Goal: Transaction & Acquisition: Purchase product/service

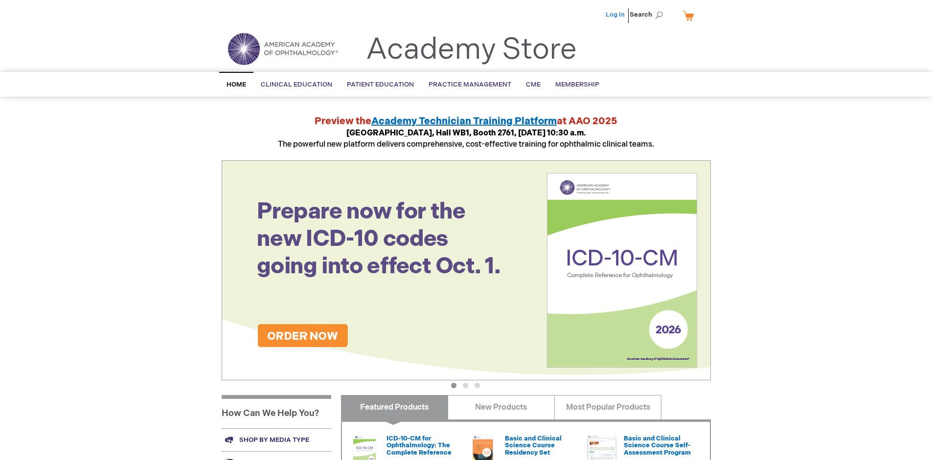
click at [616, 15] on link "Log In" at bounding box center [615, 15] width 19 height 8
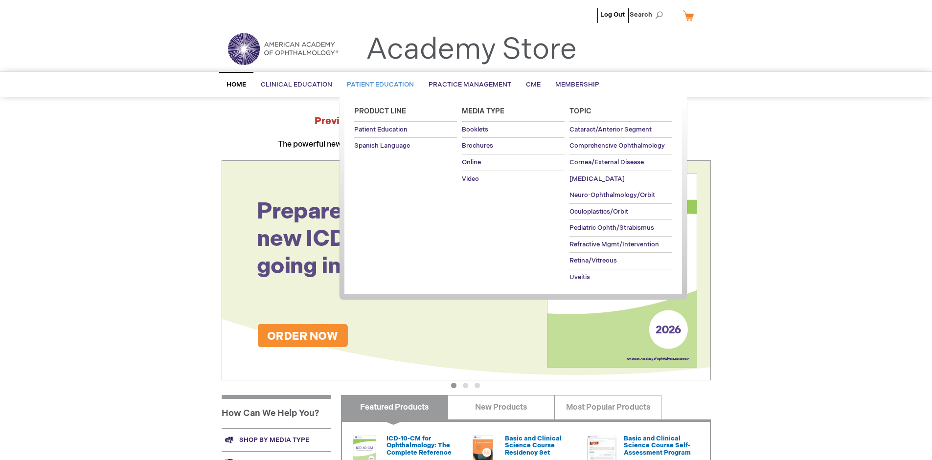
click at [378, 85] on span "Patient Education" at bounding box center [380, 85] width 67 height 8
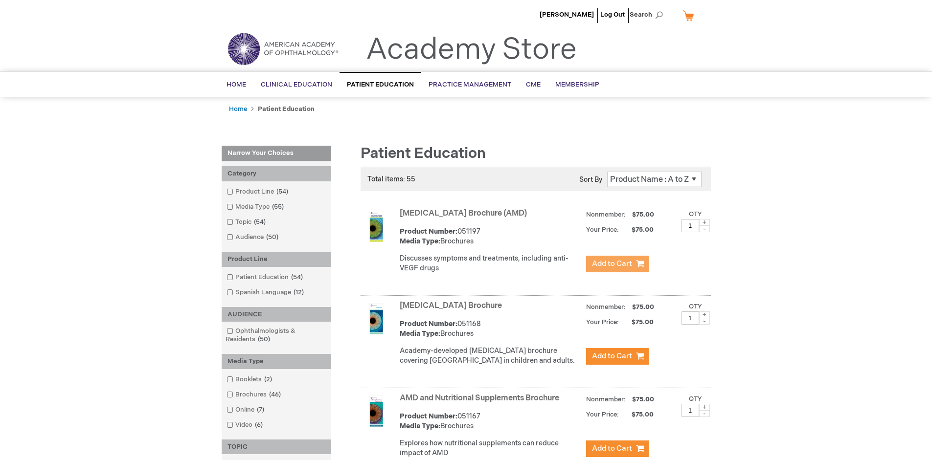
click at [617, 264] on span "Add to Cart" at bounding box center [612, 263] width 40 height 9
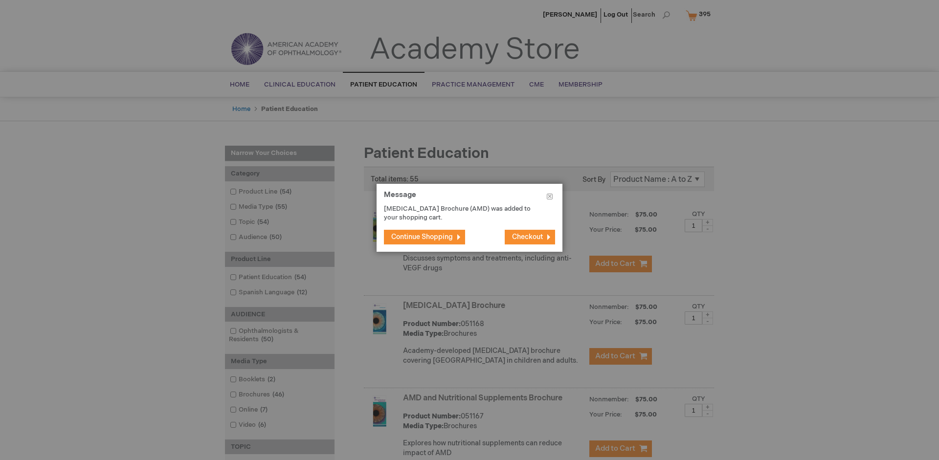
click at [422, 237] on span "Continue Shopping" at bounding box center [422, 237] width 62 height 8
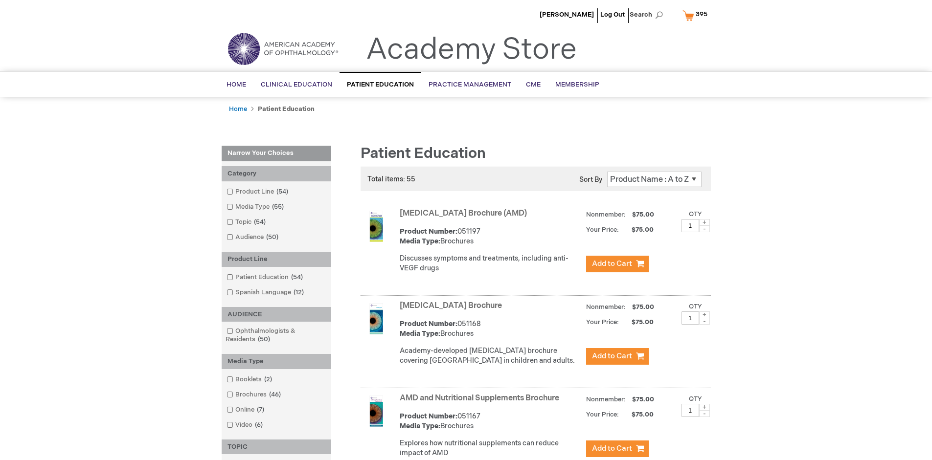
click at [481, 403] on link "AMD and Nutritional Supplements Brochure" at bounding box center [479, 398] width 159 height 9
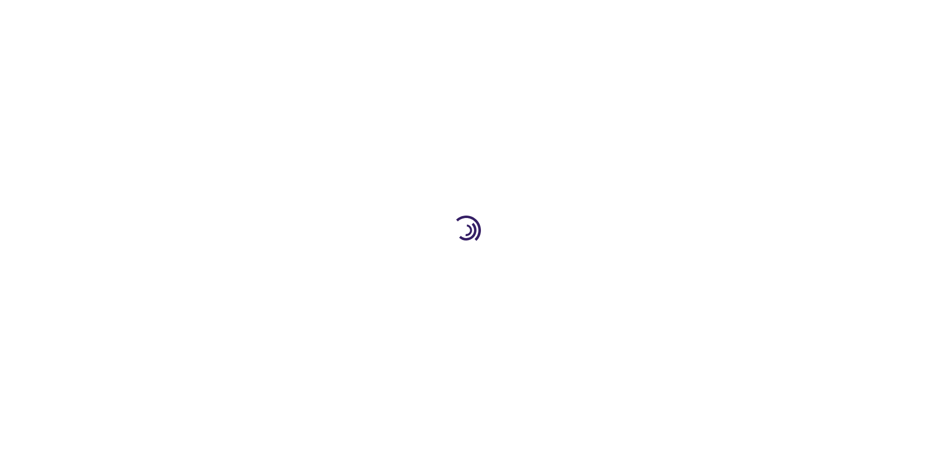
type input "1"
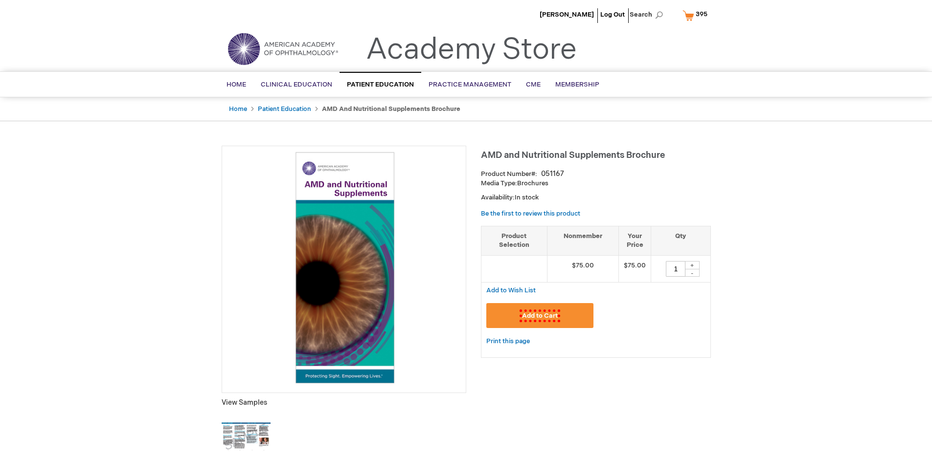
click at [540, 316] on span "Add to Cart" at bounding box center [540, 316] width 41 height 13
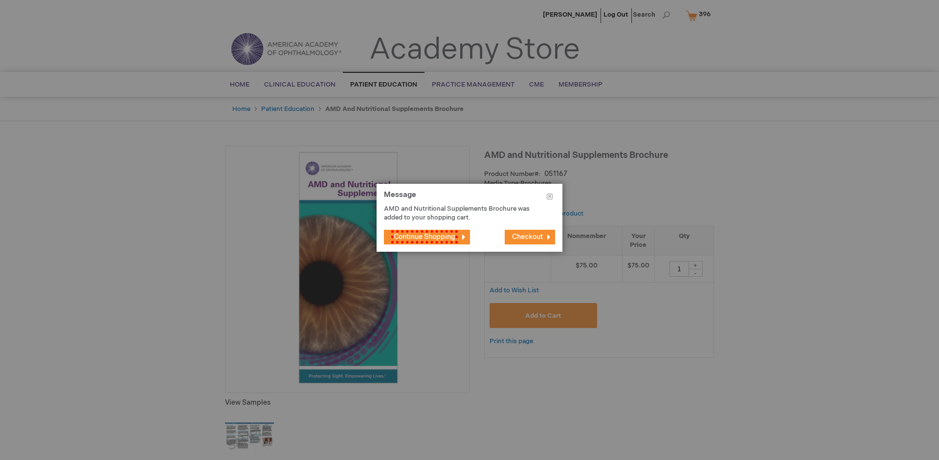
click at [422, 237] on span "Continue Shopping" at bounding box center [424, 236] width 67 height 13
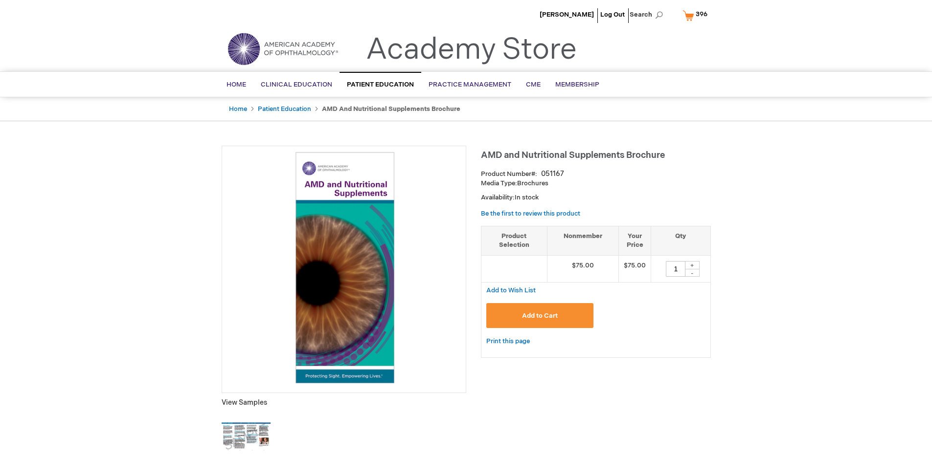
click at [697, 15] on span "396" at bounding box center [702, 14] width 12 height 8
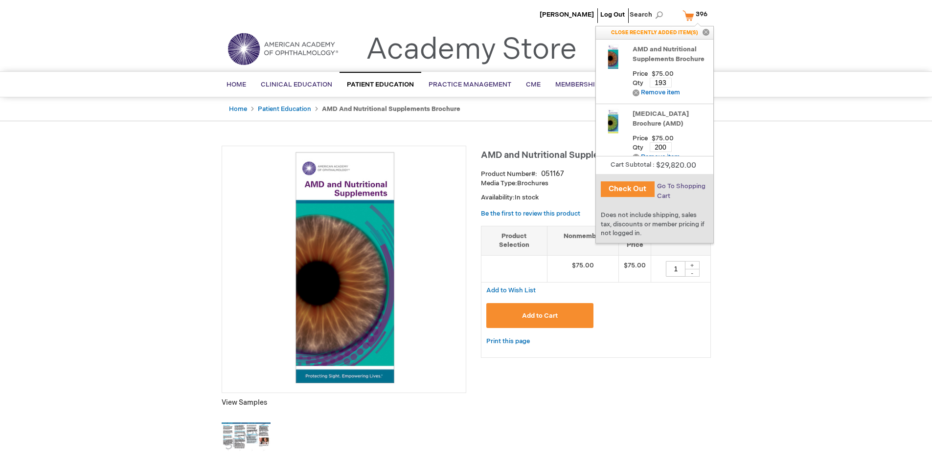
click at [680, 186] on span "Go To Shopping Cart" at bounding box center [681, 191] width 48 height 18
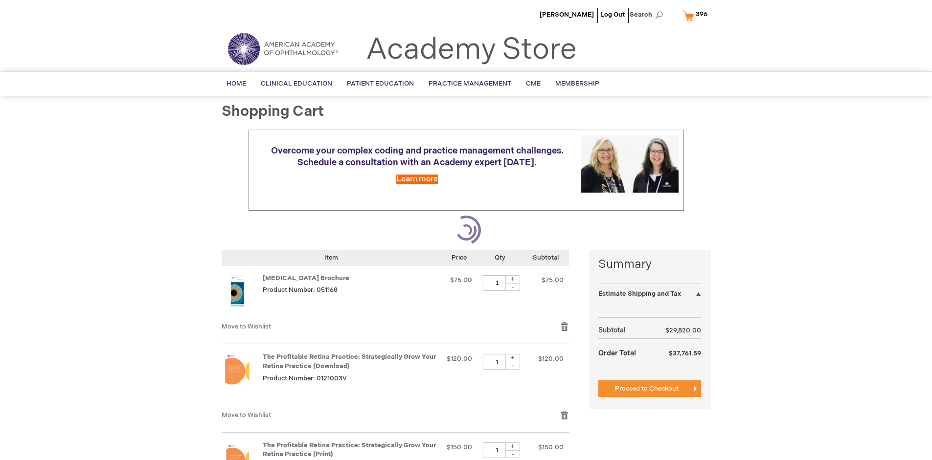
select select "US"
select select "41"
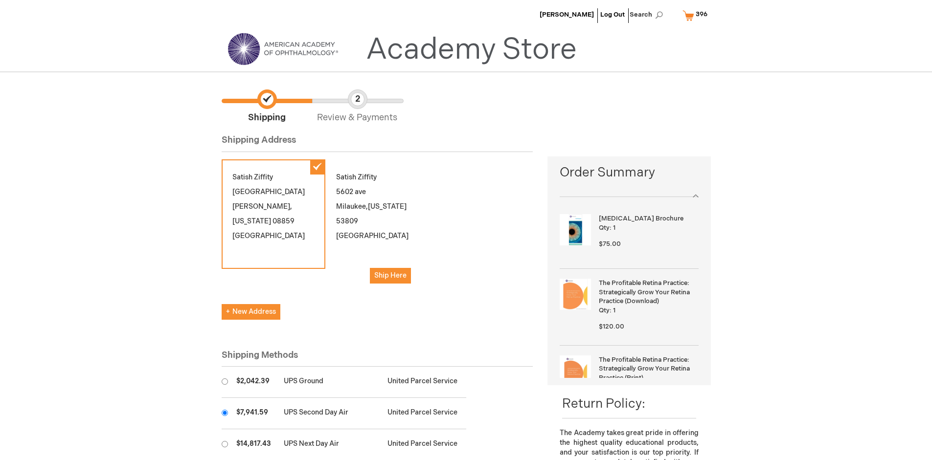
click at [225, 413] on input "radio" at bounding box center [225, 413] width 6 height 6
